Goal: Obtain resource: Obtain resource

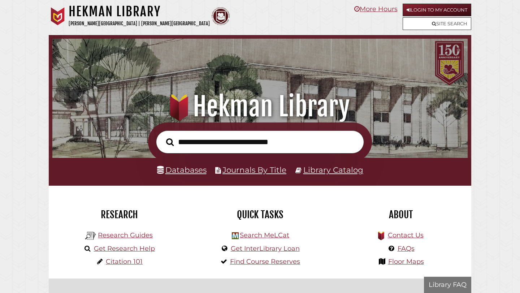
scroll to position [137, 412]
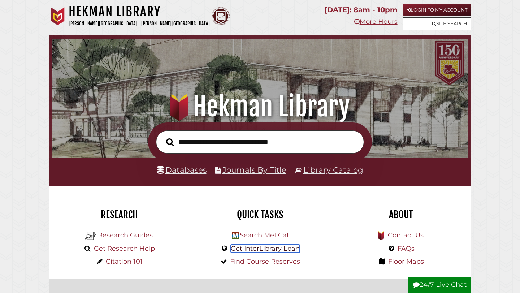
click at [269, 250] on link "Get InterLibrary Loan" at bounding box center [265, 249] width 69 height 8
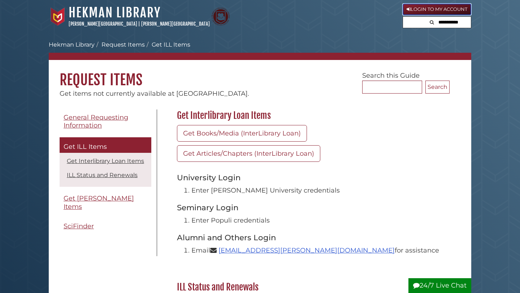
click at [443, 13] on link "Login to My Account" at bounding box center [437, 10] width 69 height 12
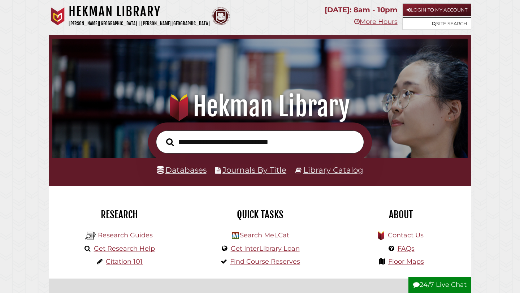
scroll to position [137, 412]
click at [263, 250] on link "Get InterLibrary Loan" at bounding box center [265, 249] width 69 height 8
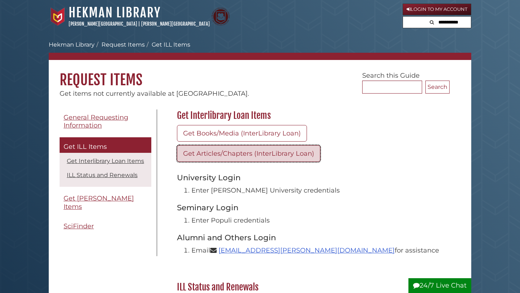
click at [244, 157] on link "Get Articles/Chapters (InterLibrary Loan)" at bounding box center [248, 153] width 143 height 17
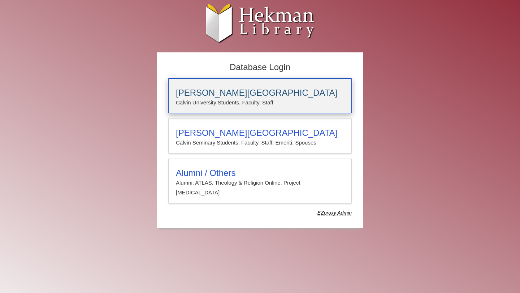
click at [239, 96] on h3 "[PERSON_NAME][GEOGRAPHIC_DATA]" at bounding box center [260, 93] width 168 height 10
